Goal: Communication & Community: Participate in discussion

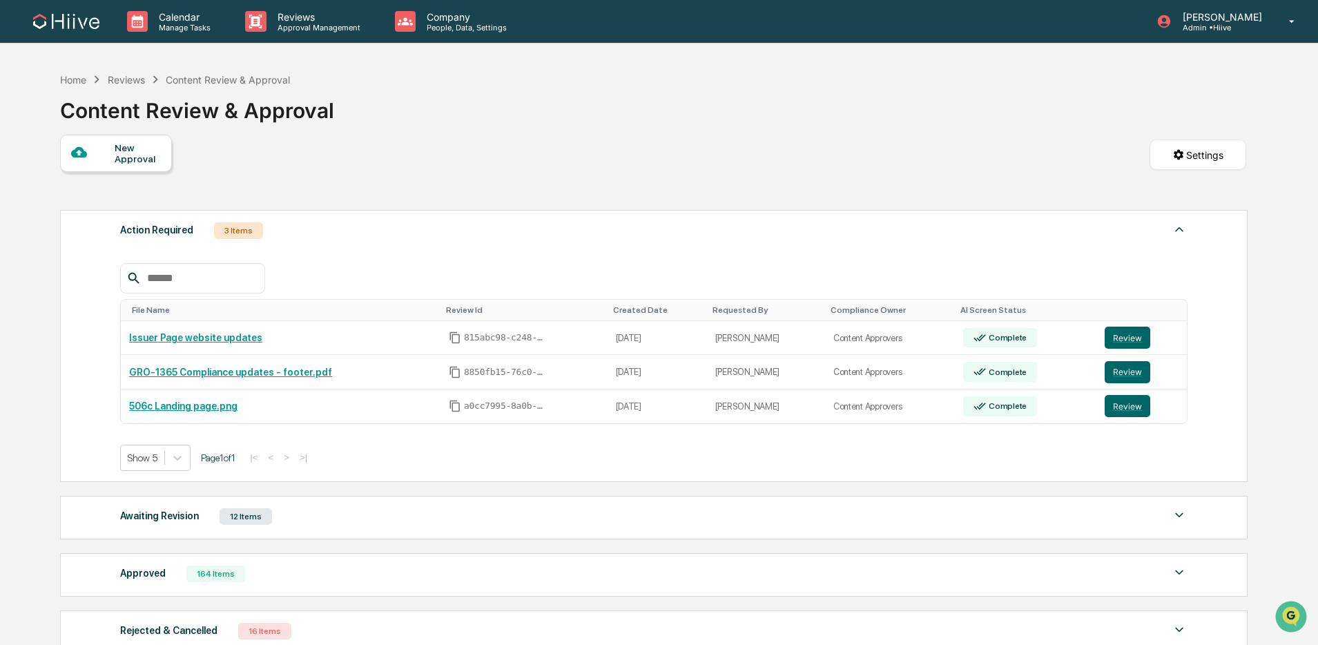
scroll to position [1, 0]
click at [309, 525] on div "Awaiting Revision 12 Items" at bounding box center [654, 515] width 1068 height 19
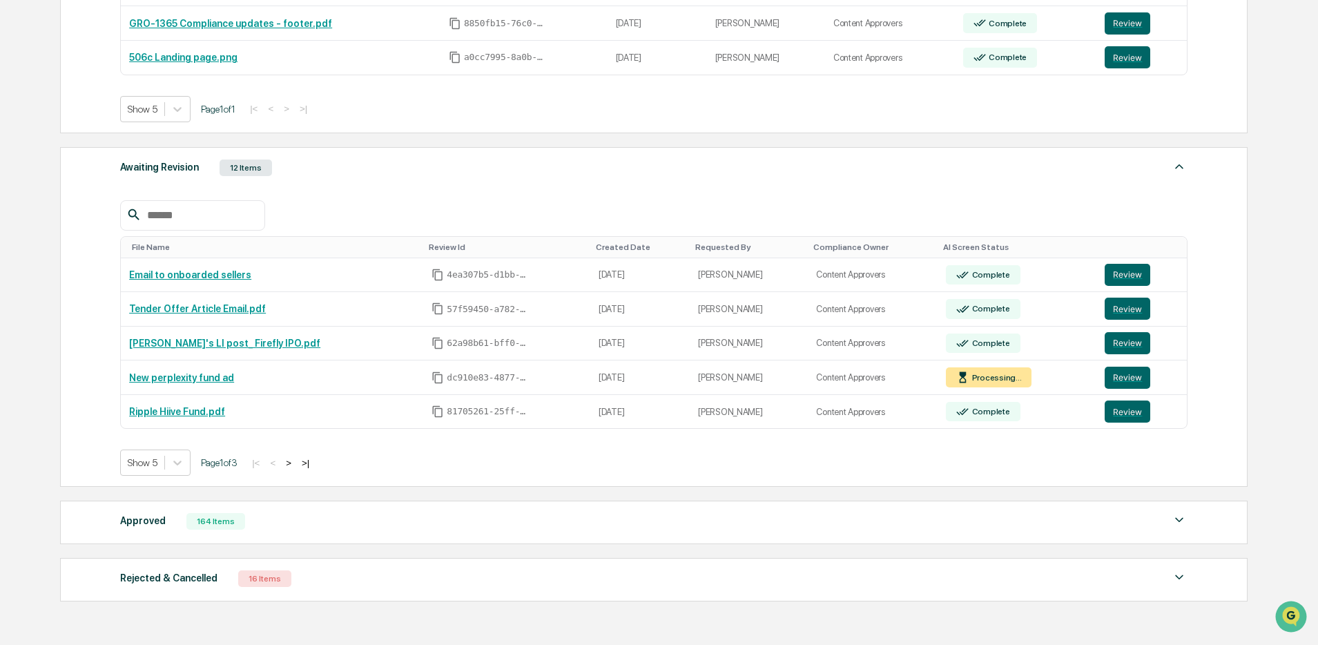
scroll to position [350, 0]
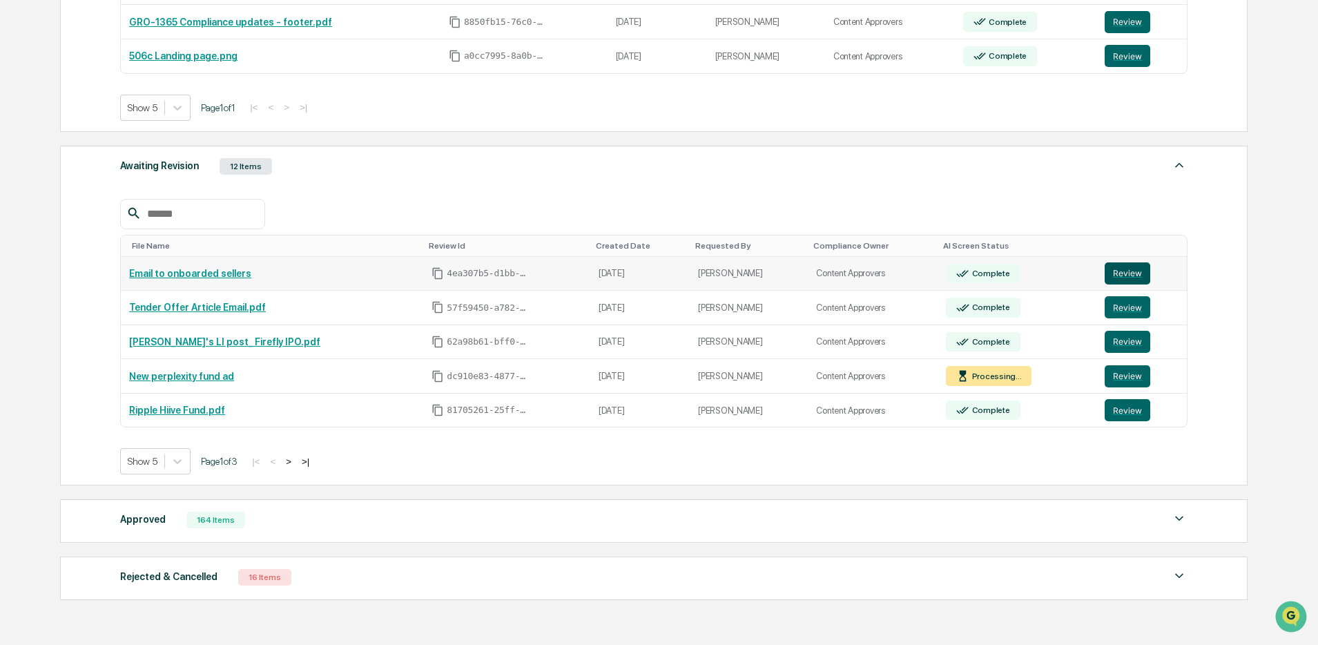
click at [1128, 271] on button "Review" at bounding box center [1128, 273] width 46 height 22
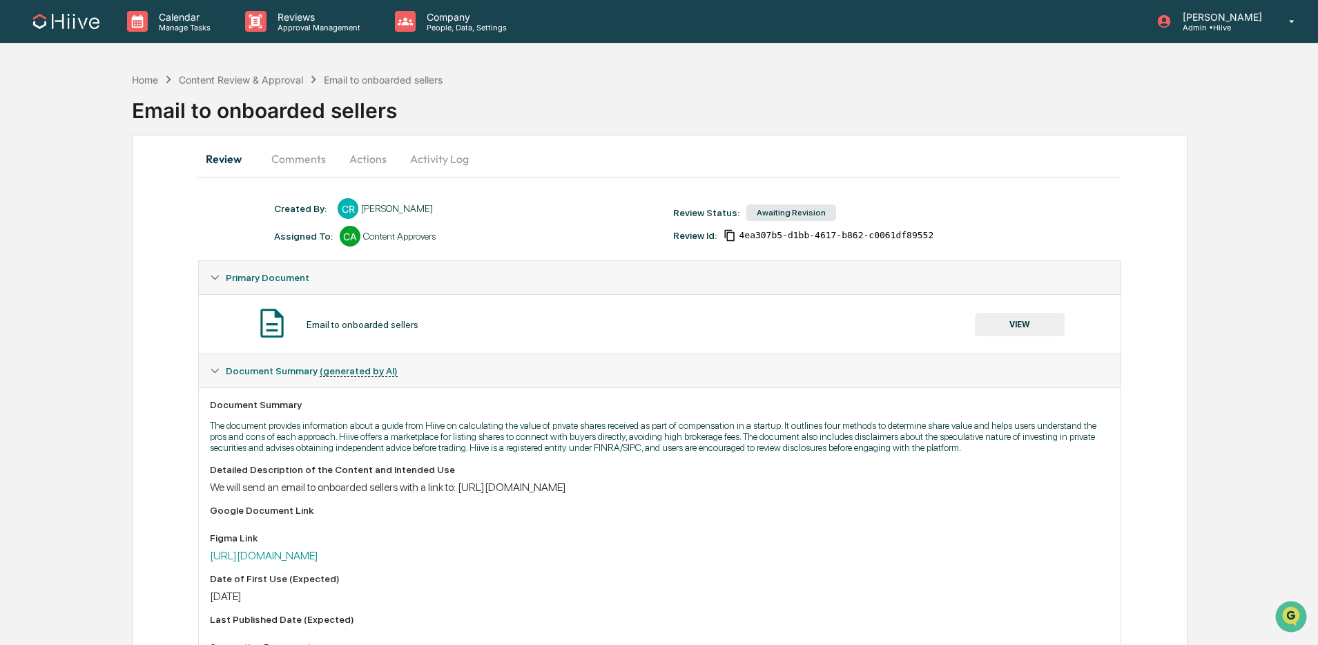
click at [449, 160] on button "Activity Log" at bounding box center [439, 158] width 81 height 33
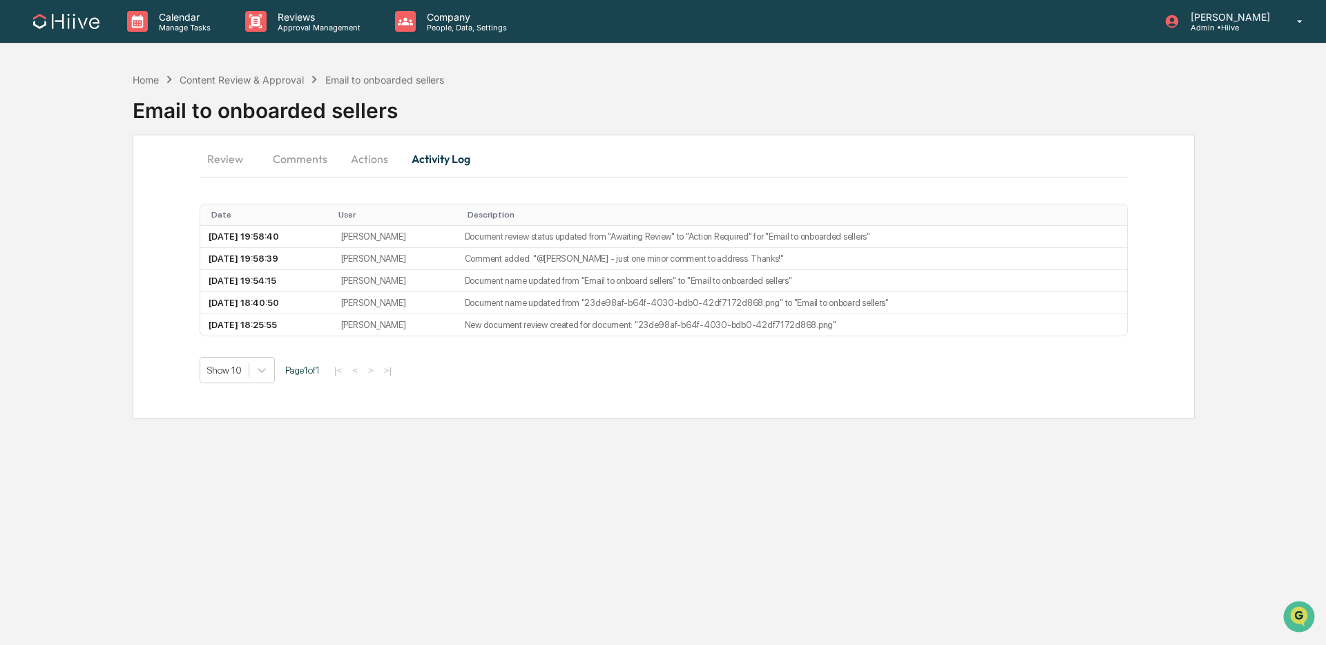
click at [368, 166] on button "Actions" at bounding box center [369, 158] width 62 height 33
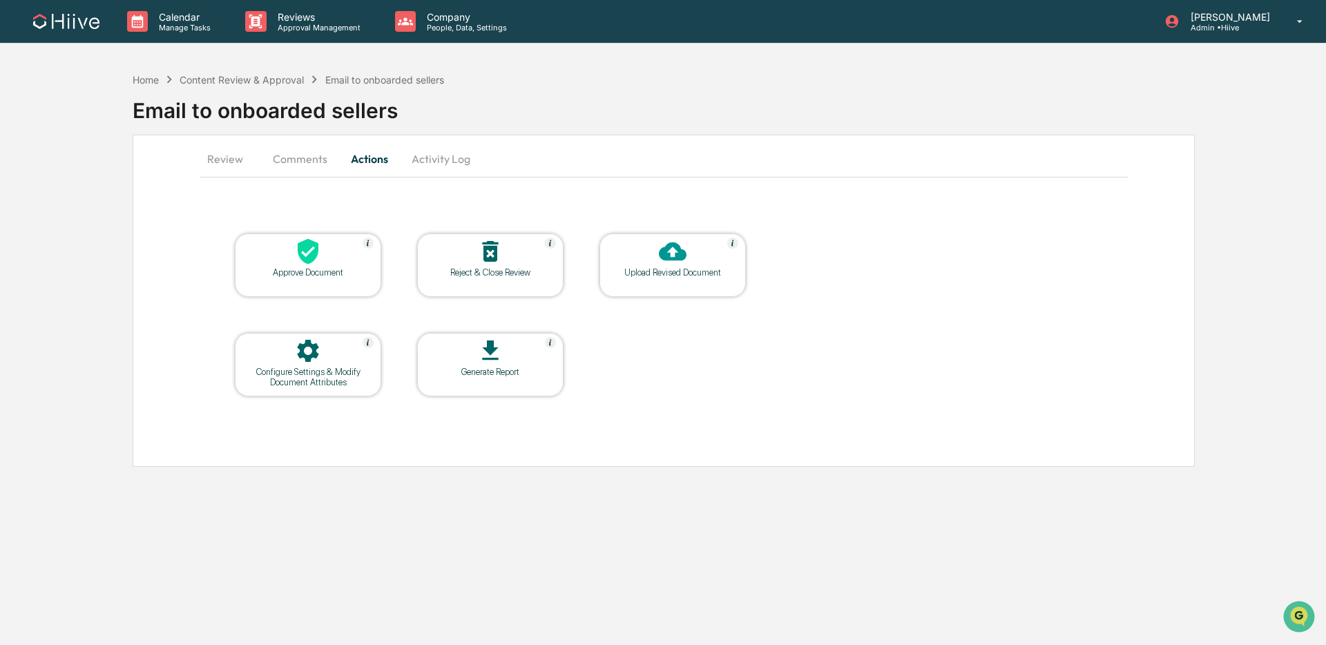
click at [291, 166] on button "Comments" at bounding box center [300, 158] width 77 height 33
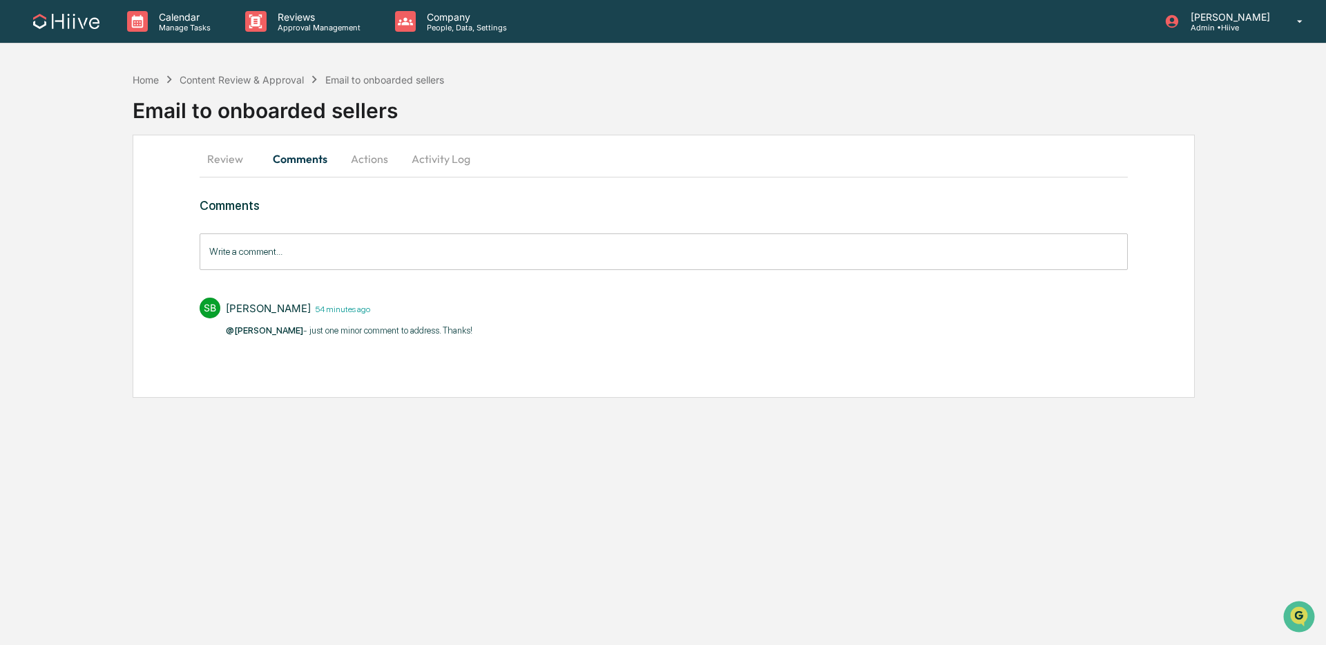
click at [228, 160] on button "Review" at bounding box center [231, 158] width 62 height 33
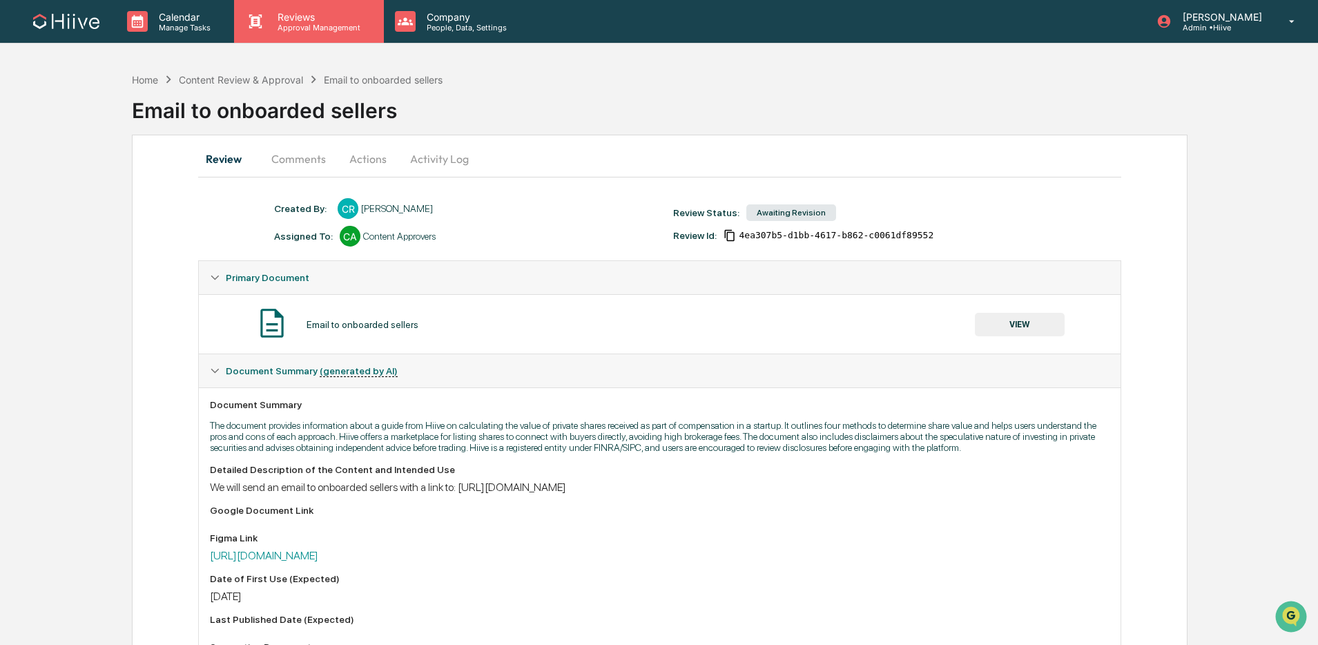
click at [310, 30] on p "Approval Management" at bounding box center [317, 28] width 101 height 10
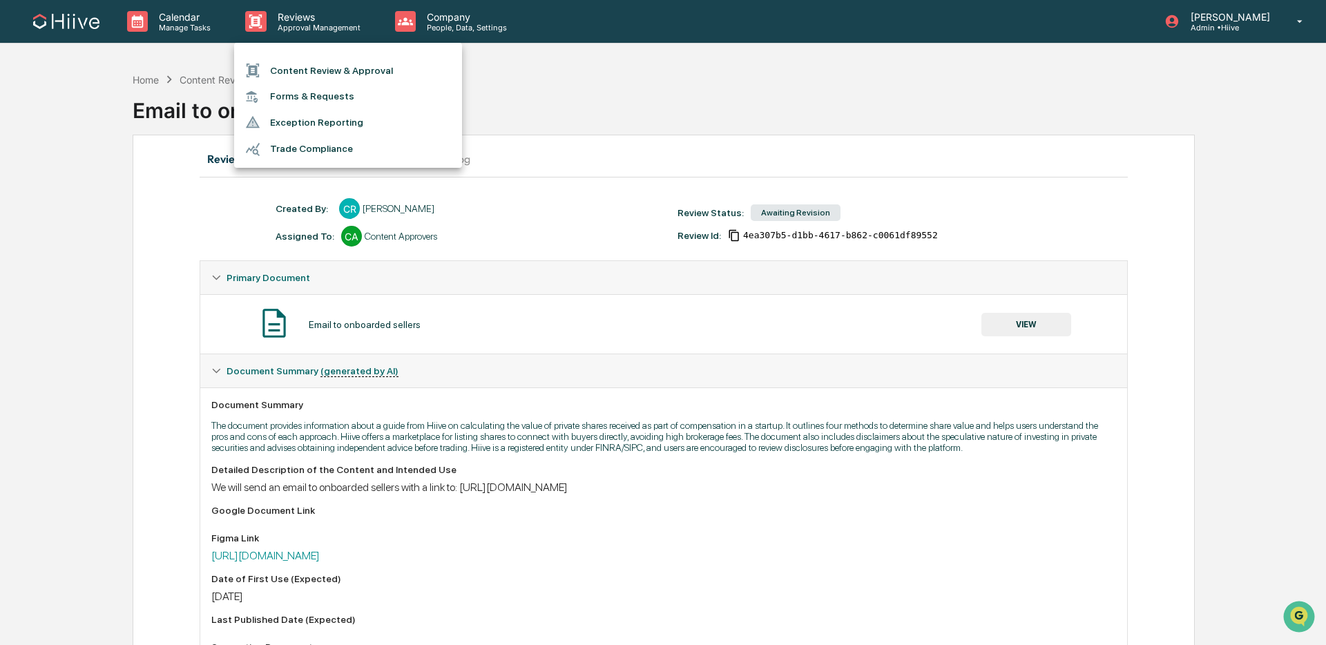
click at [318, 70] on li "Content Review & Approval" at bounding box center [348, 70] width 228 height 26
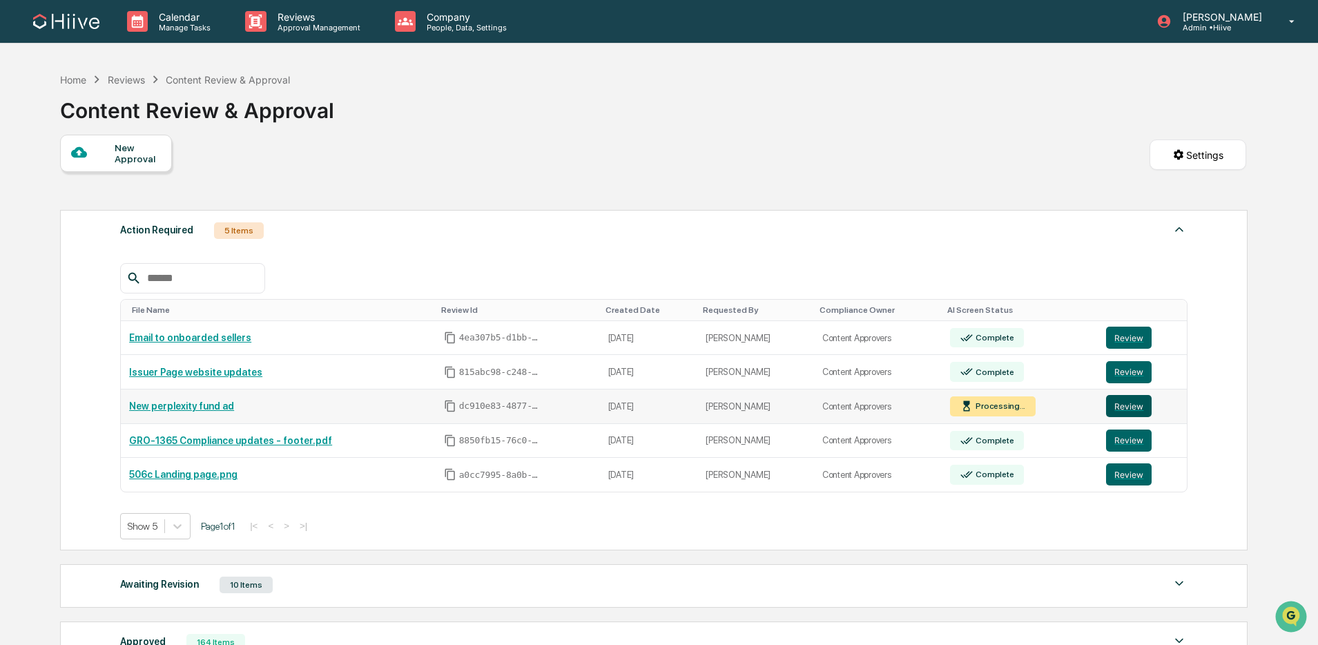
click at [1131, 409] on button "Review" at bounding box center [1129, 406] width 46 height 22
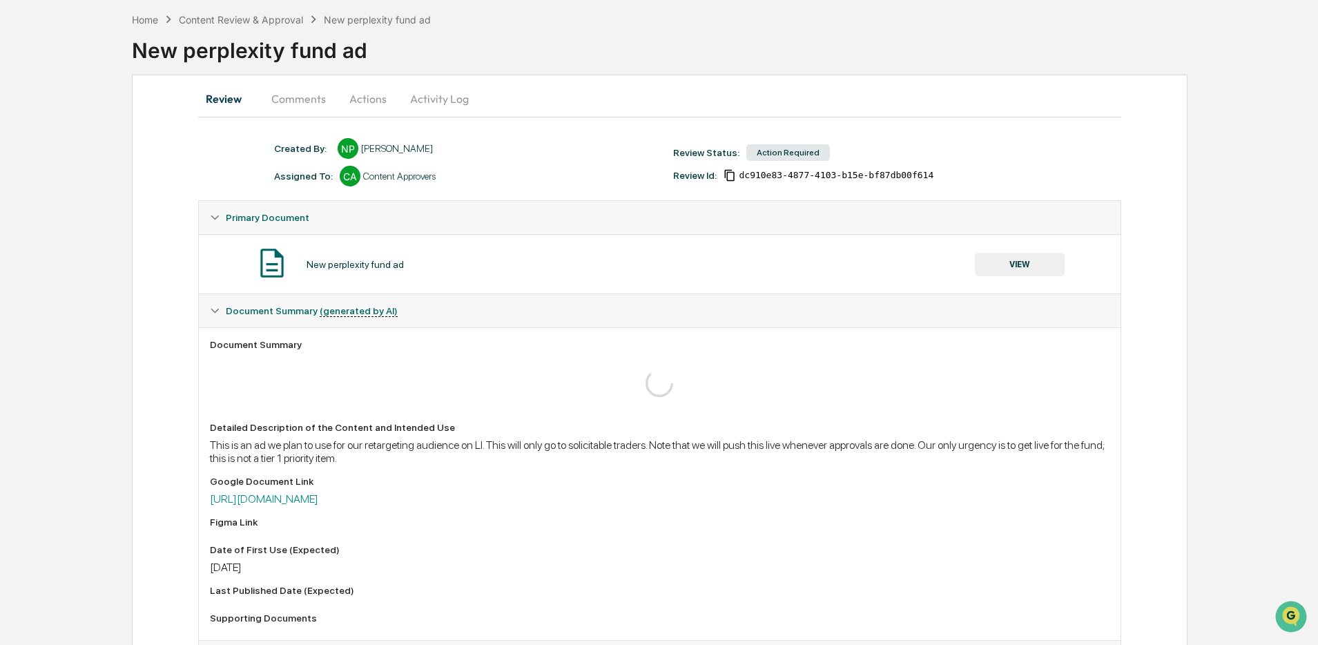
scroll to position [75, 0]
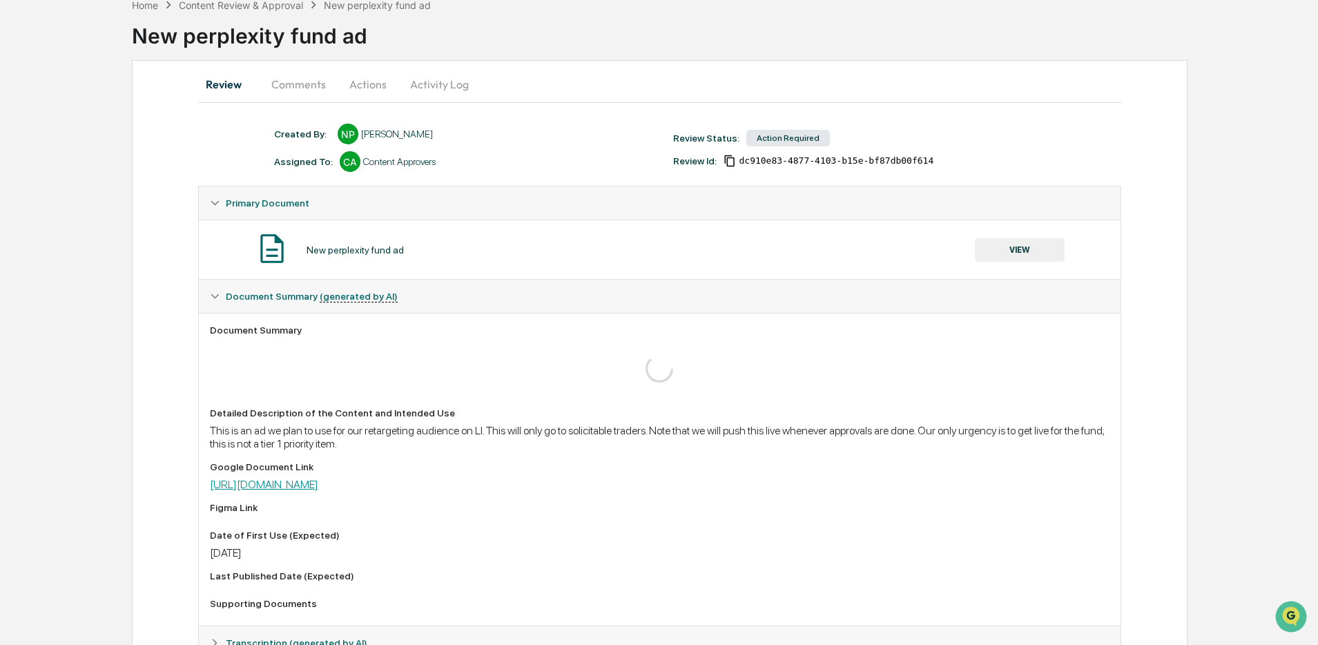
click at [306, 483] on link "[URL][DOMAIN_NAME]" at bounding box center [264, 484] width 108 height 13
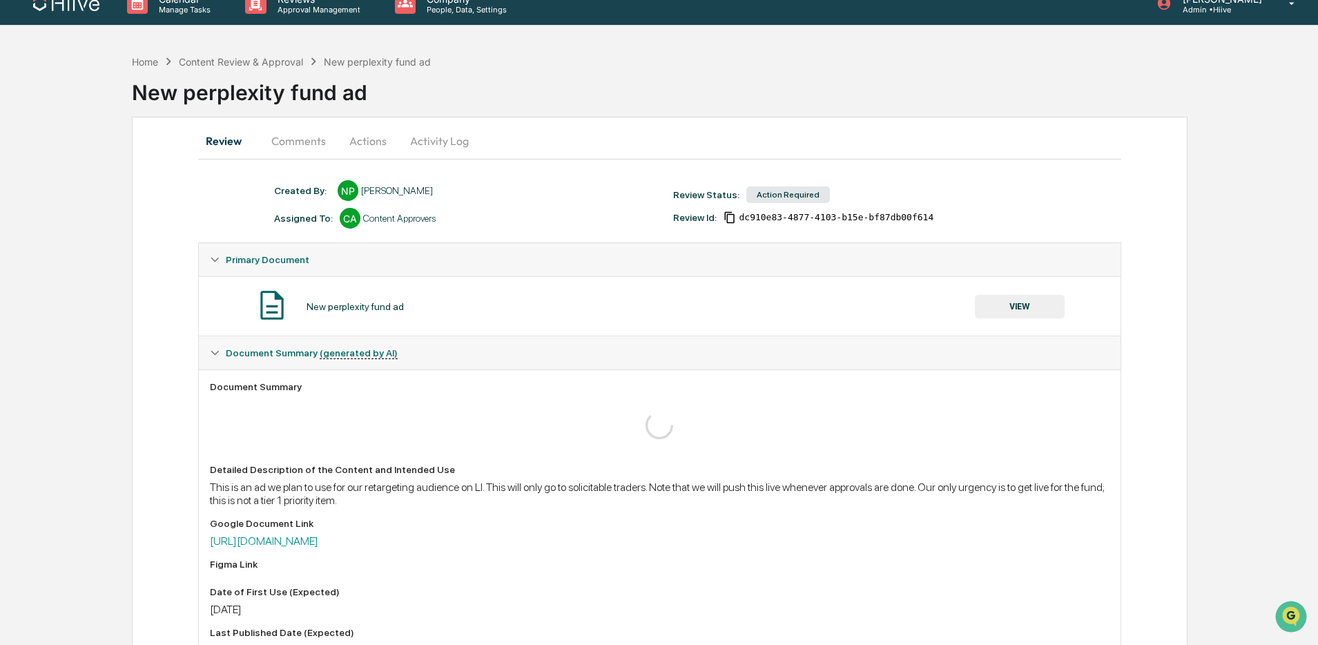
scroll to position [0, 0]
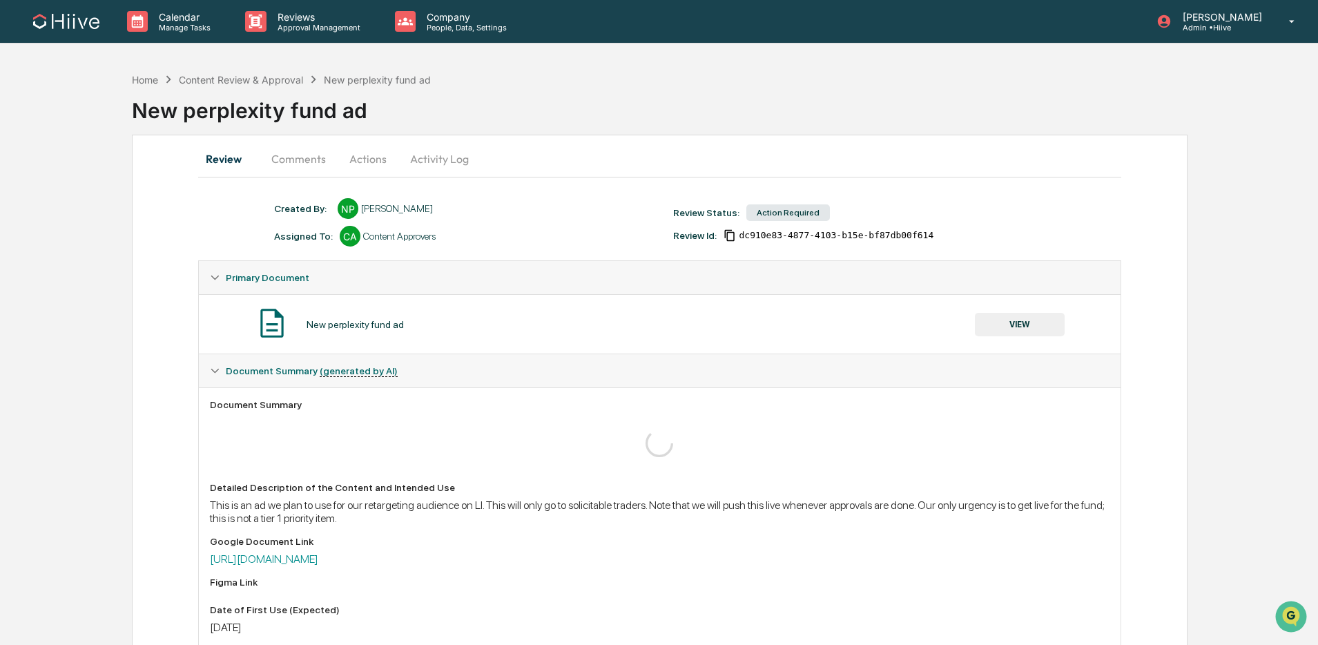
click at [237, 122] on div "New perplexity fund ad" at bounding box center [725, 105] width 1186 height 36
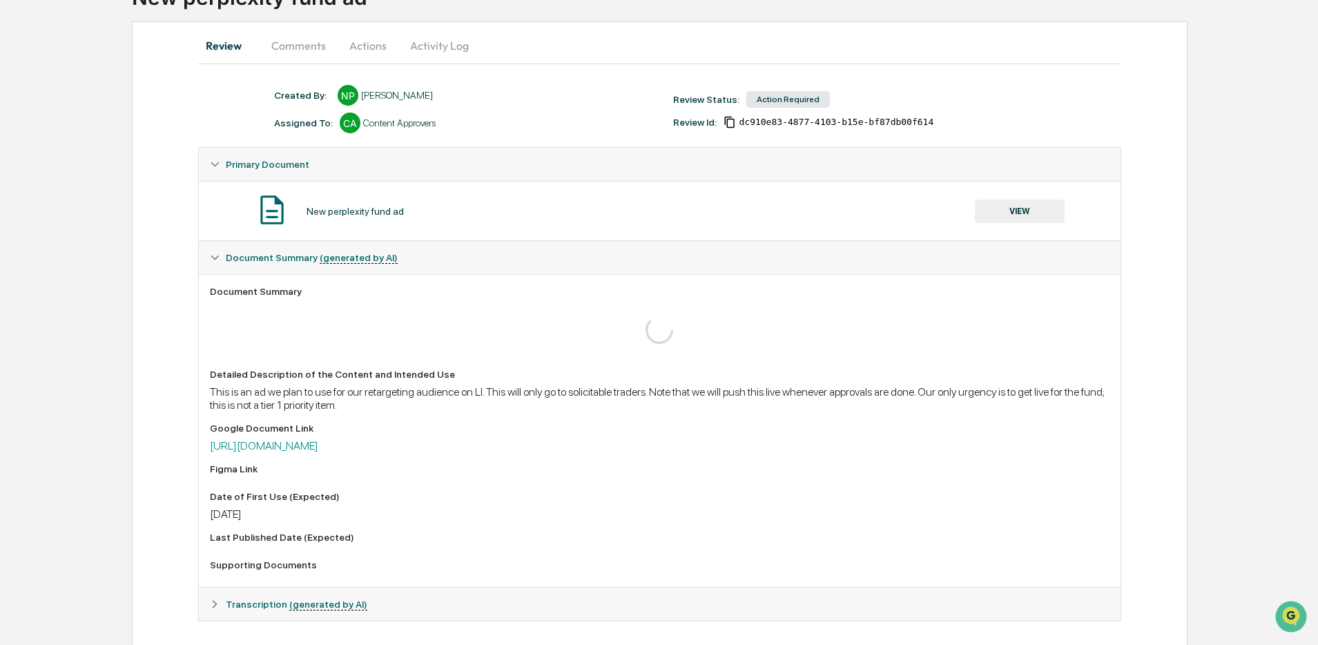
scroll to position [102, 0]
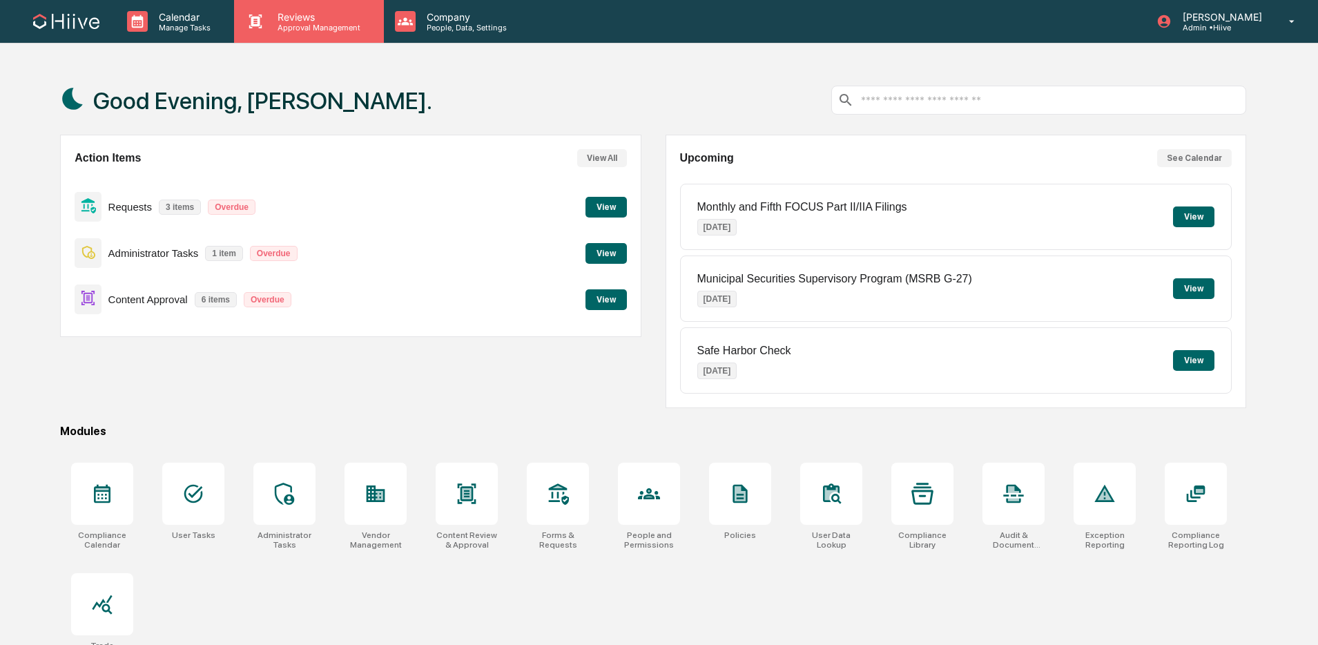
click at [307, 23] on p "Approval Management" at bounding box center [317, 28] width 101 height 10
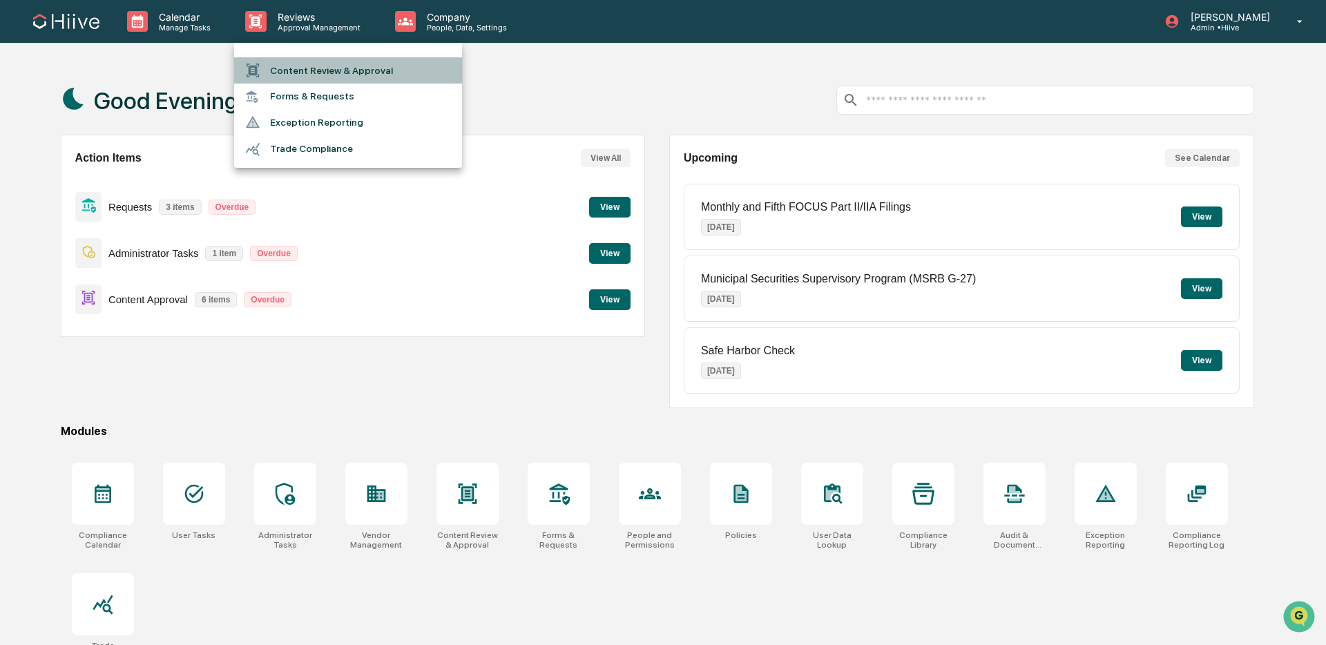
click at [333, 76] on li "Content Review & Approval" at bounding box center [348, 70] width 228 height 26
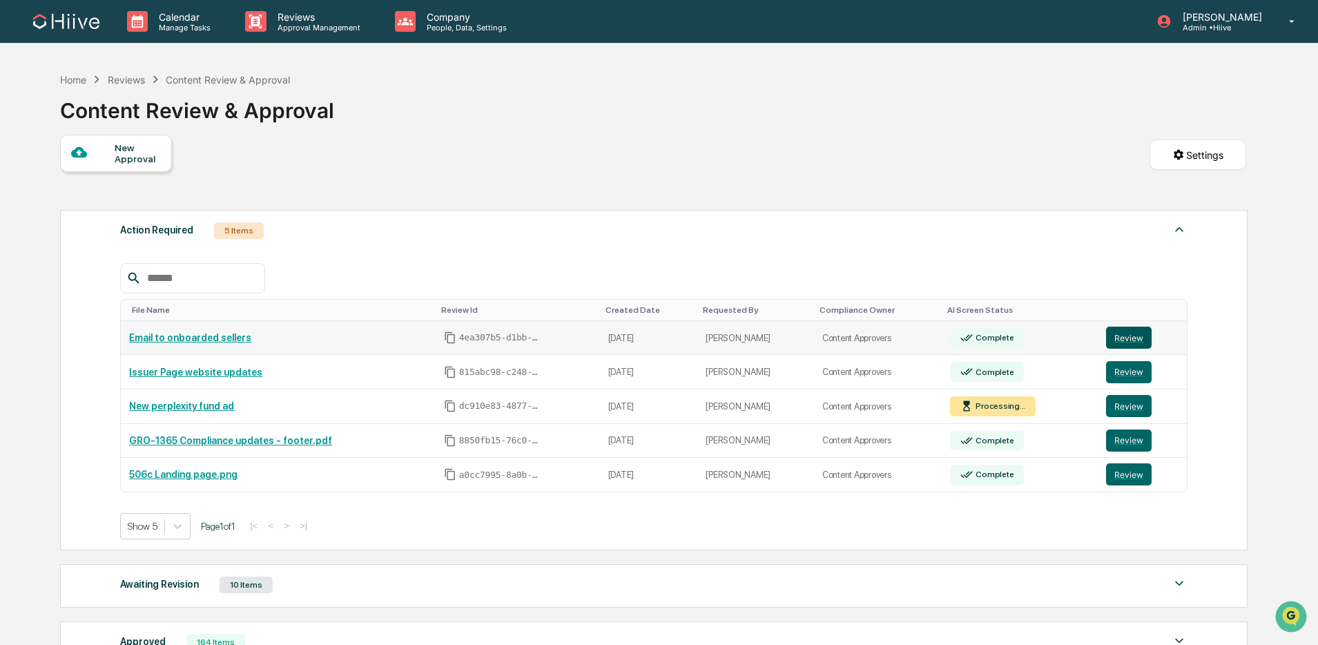
click at [1118, 345] on button "Review" at bounding box center [1129, 338] width 46 height 22
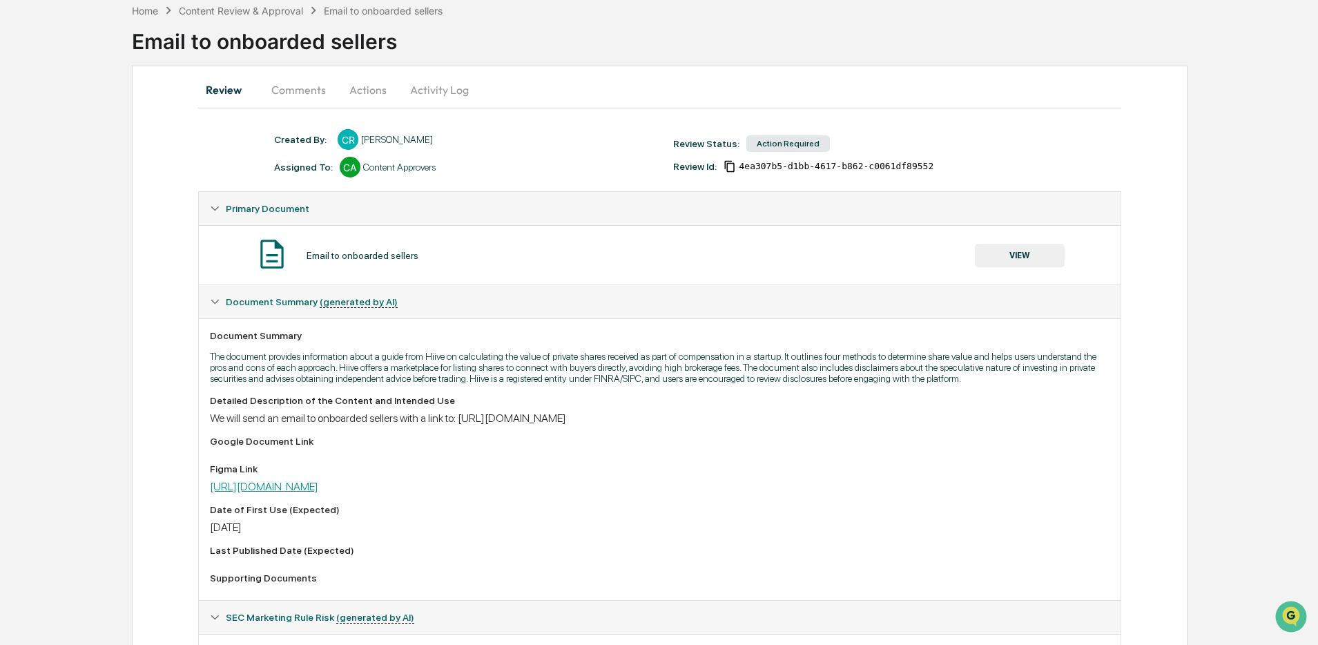
click at [318, 493] on link "[URL][DOMAIN_NAME]" at bounding box center [264, 486] width 108 height 13
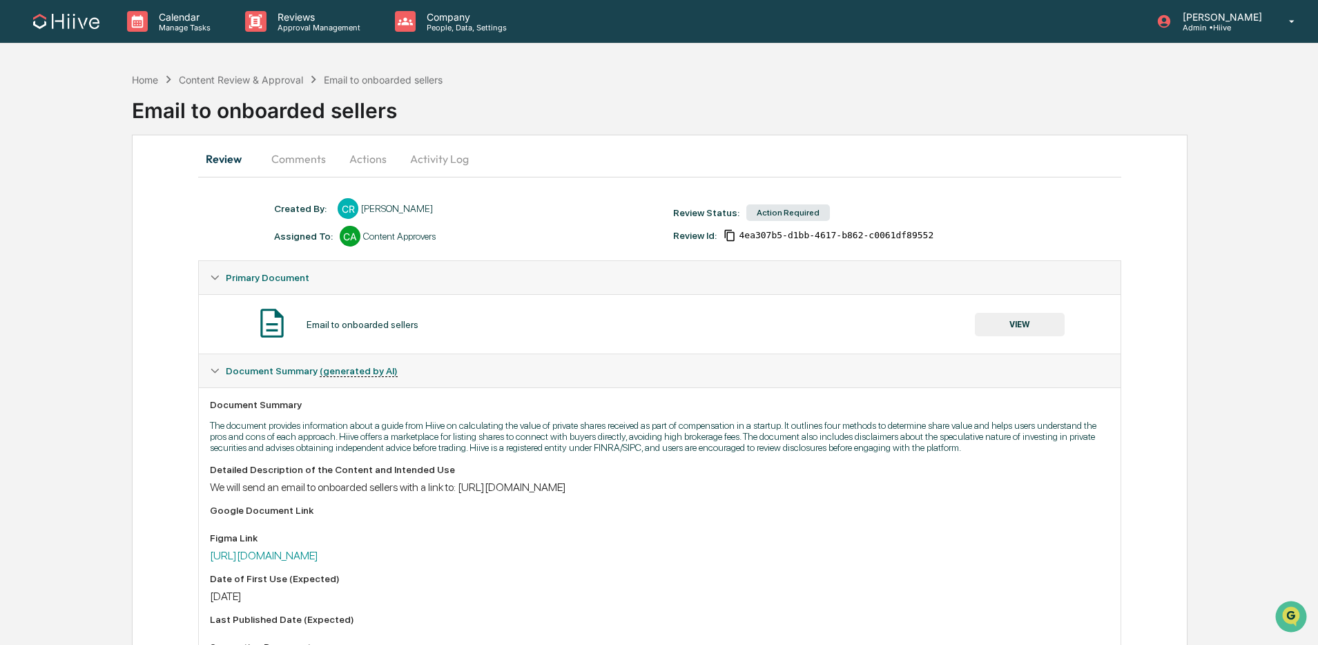
click at [309, 166] on button "Comments" at bounding box center [298, 158] width 77 height 33
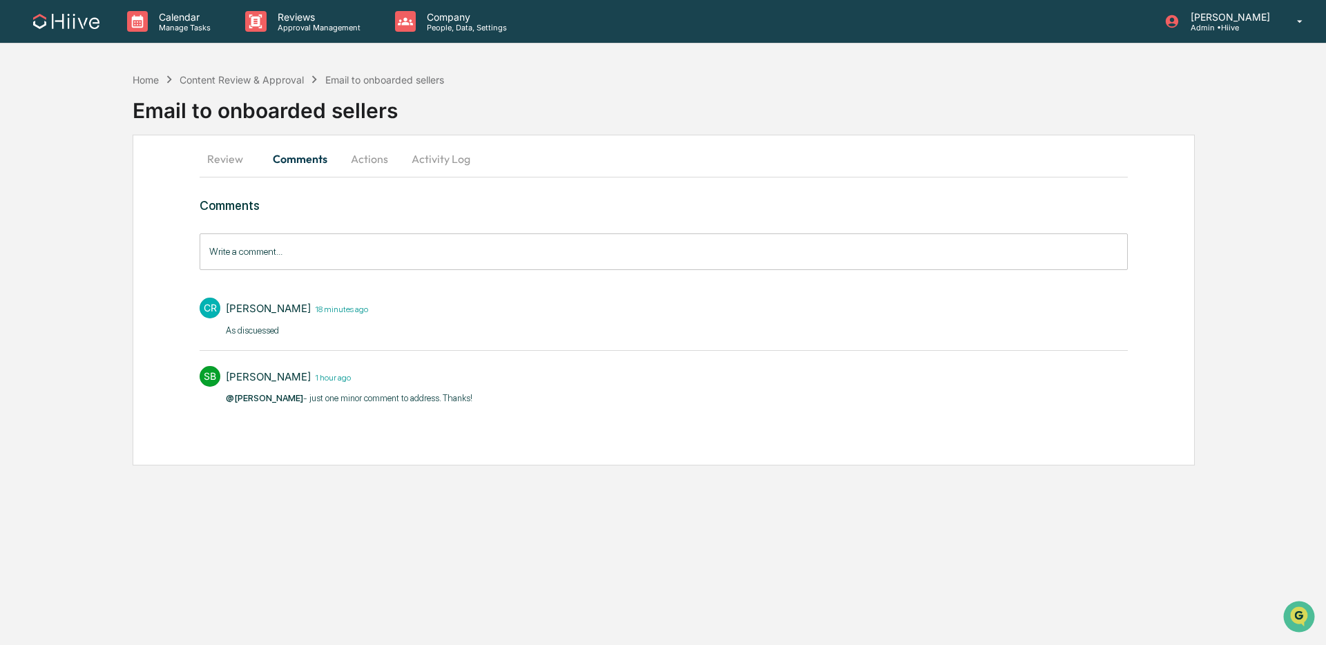
click at [333, 256] on input "Write a comment..." at bounding box center [664, 251] width 928 height 37
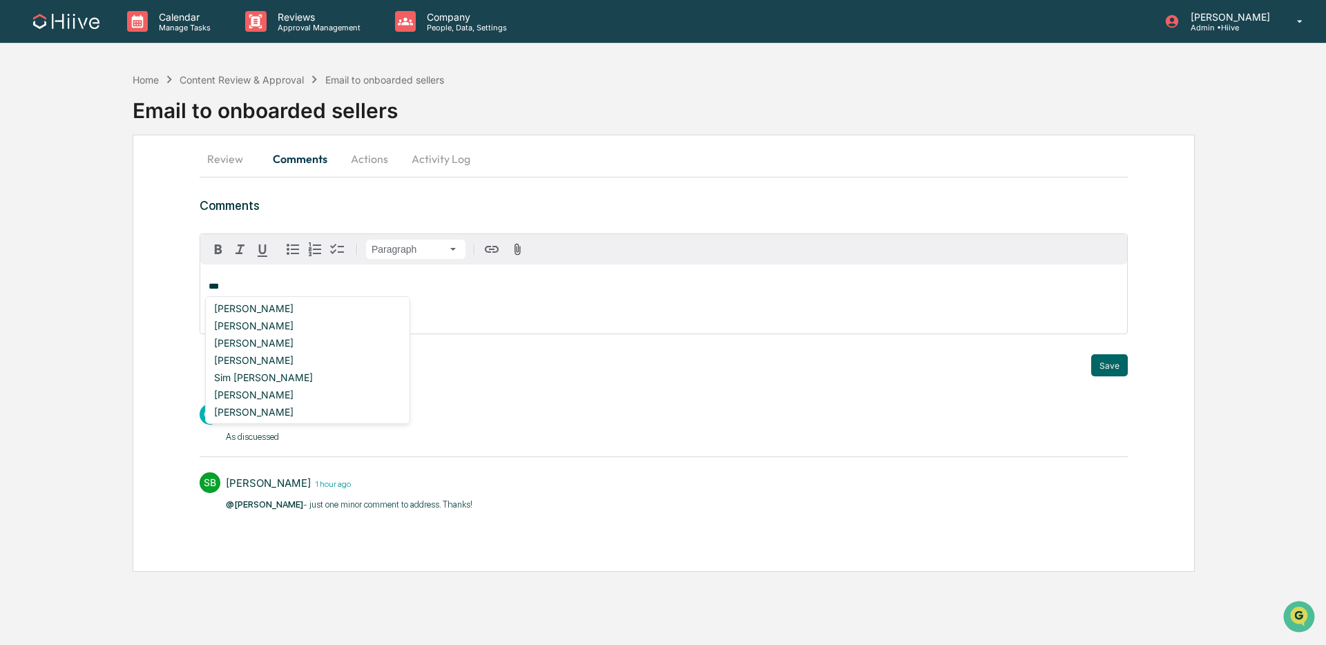
click at [260, 326] on div "Susan Woodard" at bounding box center [308, 325] width 198 height 17
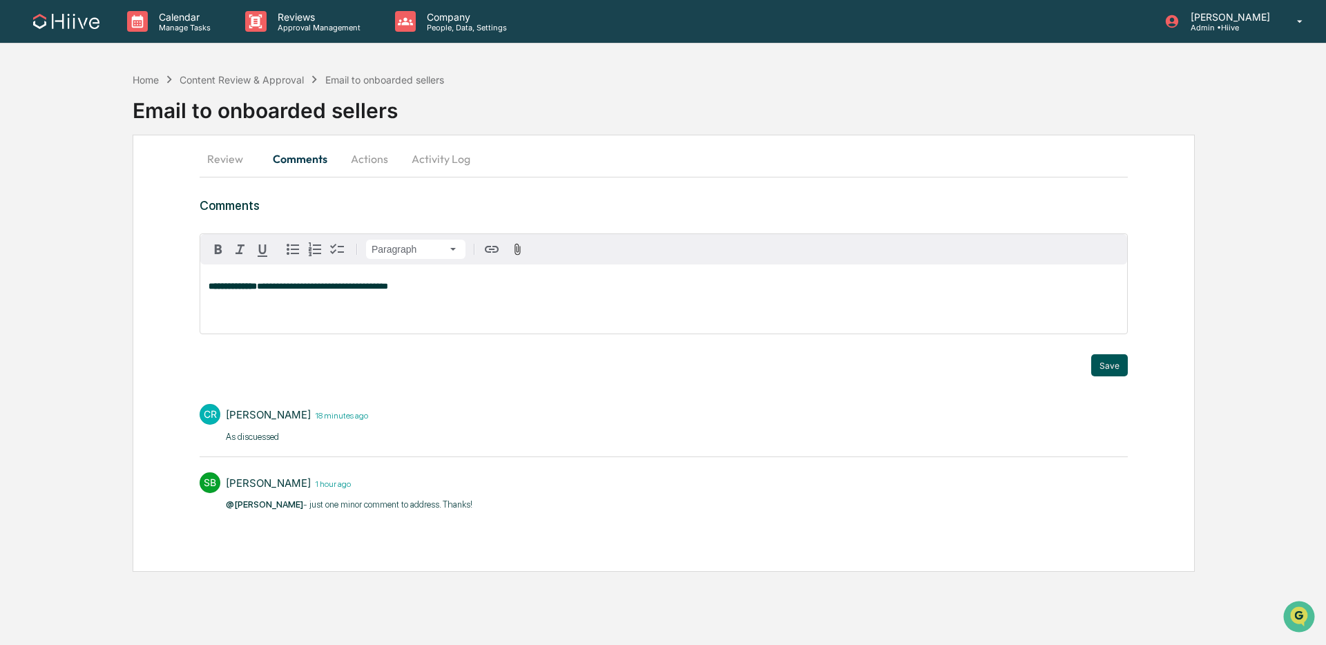
click at [1116, 369] on button "Save" at bounding box center [1109, 365] width 37 height 22
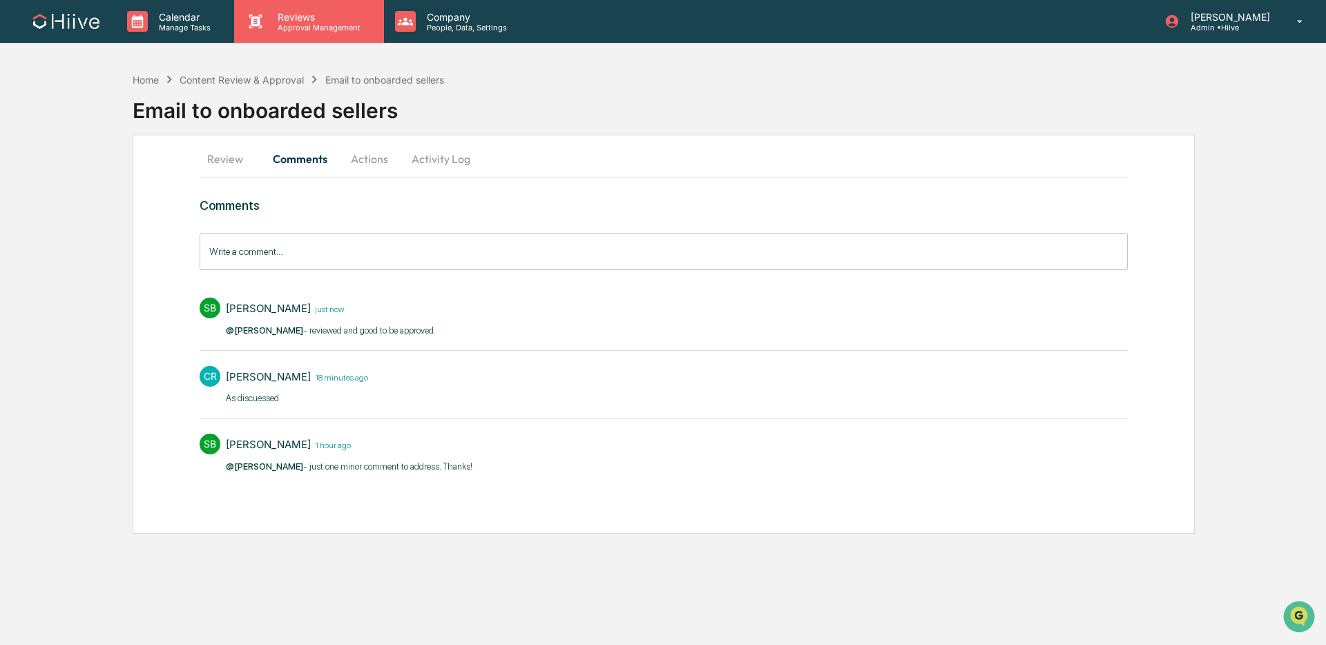
click at [338, 30] on p "Approval Management" at bounding box center [317, 28] width 101 height 10
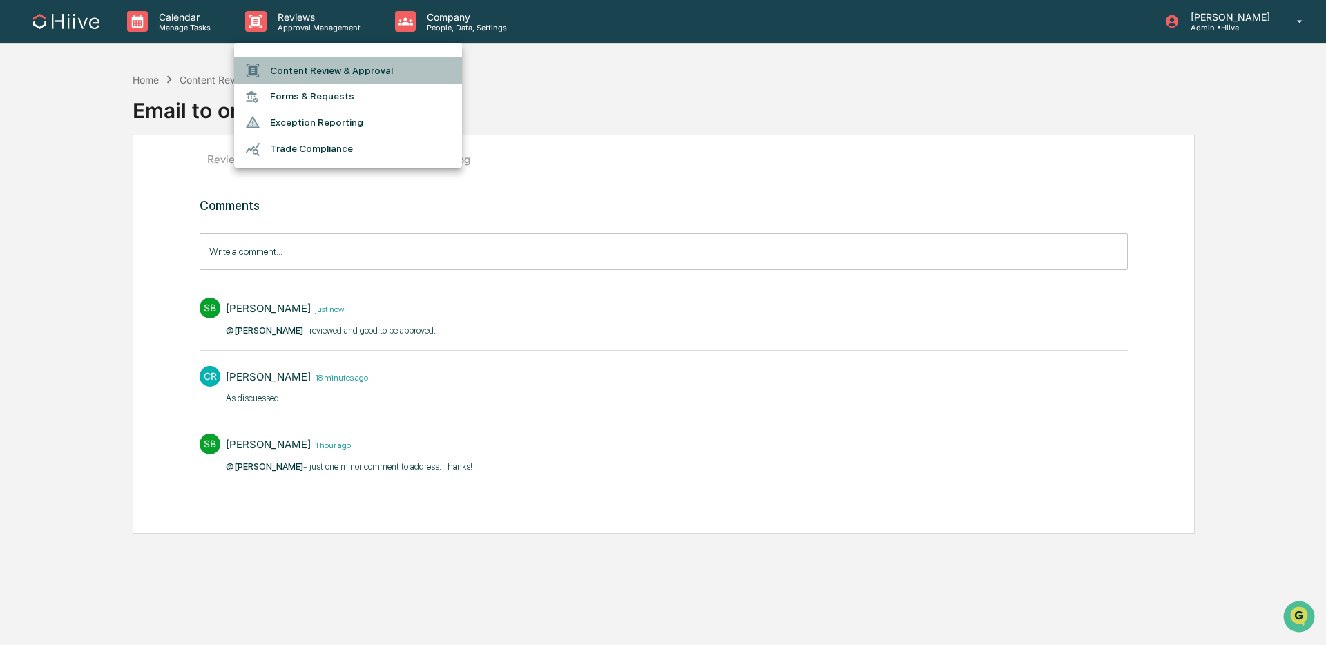
click at [342, 57] on li "Content Review & Approval" at bounding box center [348, 70] width 228 height 26
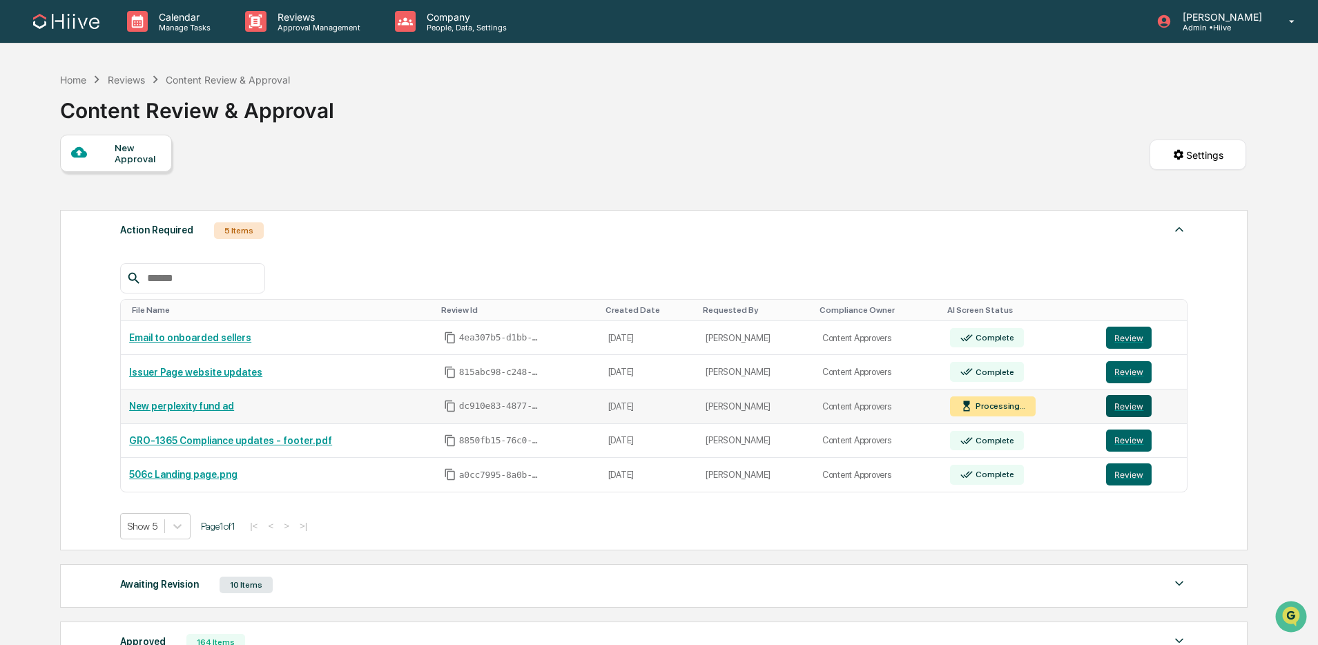
click at [1131, 407] on button "Review" at bounding box center [1129, 406] width 46 height 22
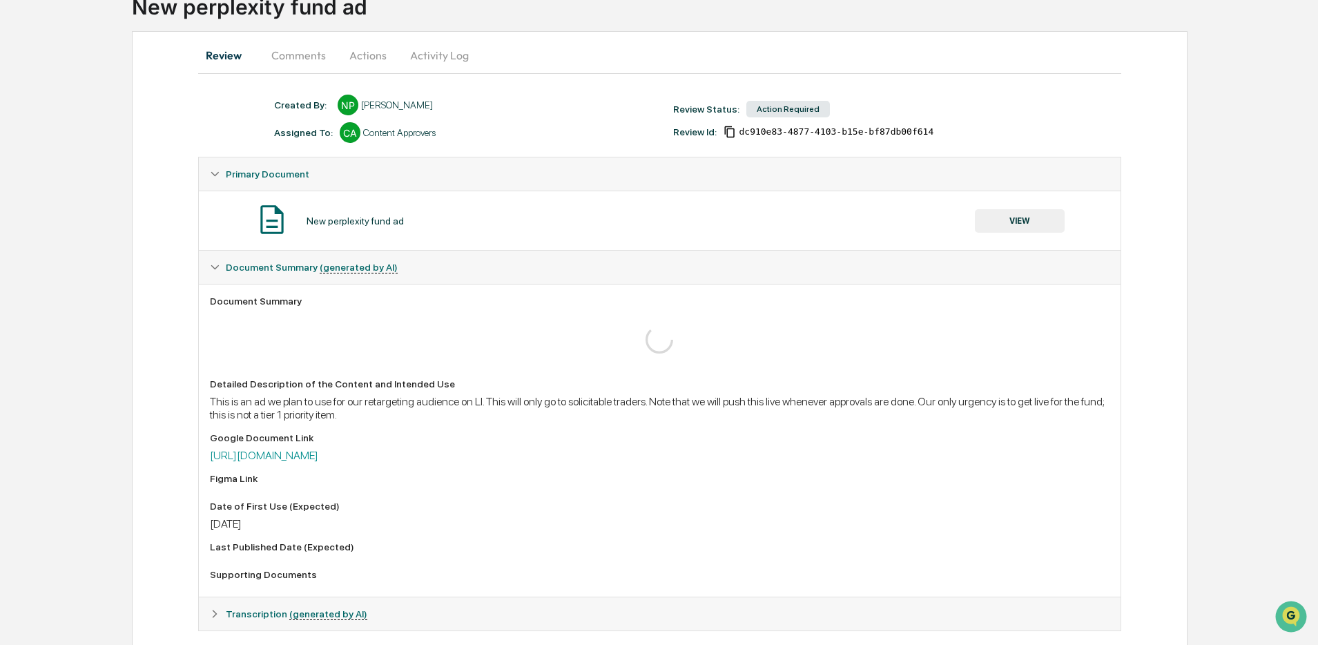
scroll to position [102, 0]
